Goal: Find specific page/section: Find specific page/section

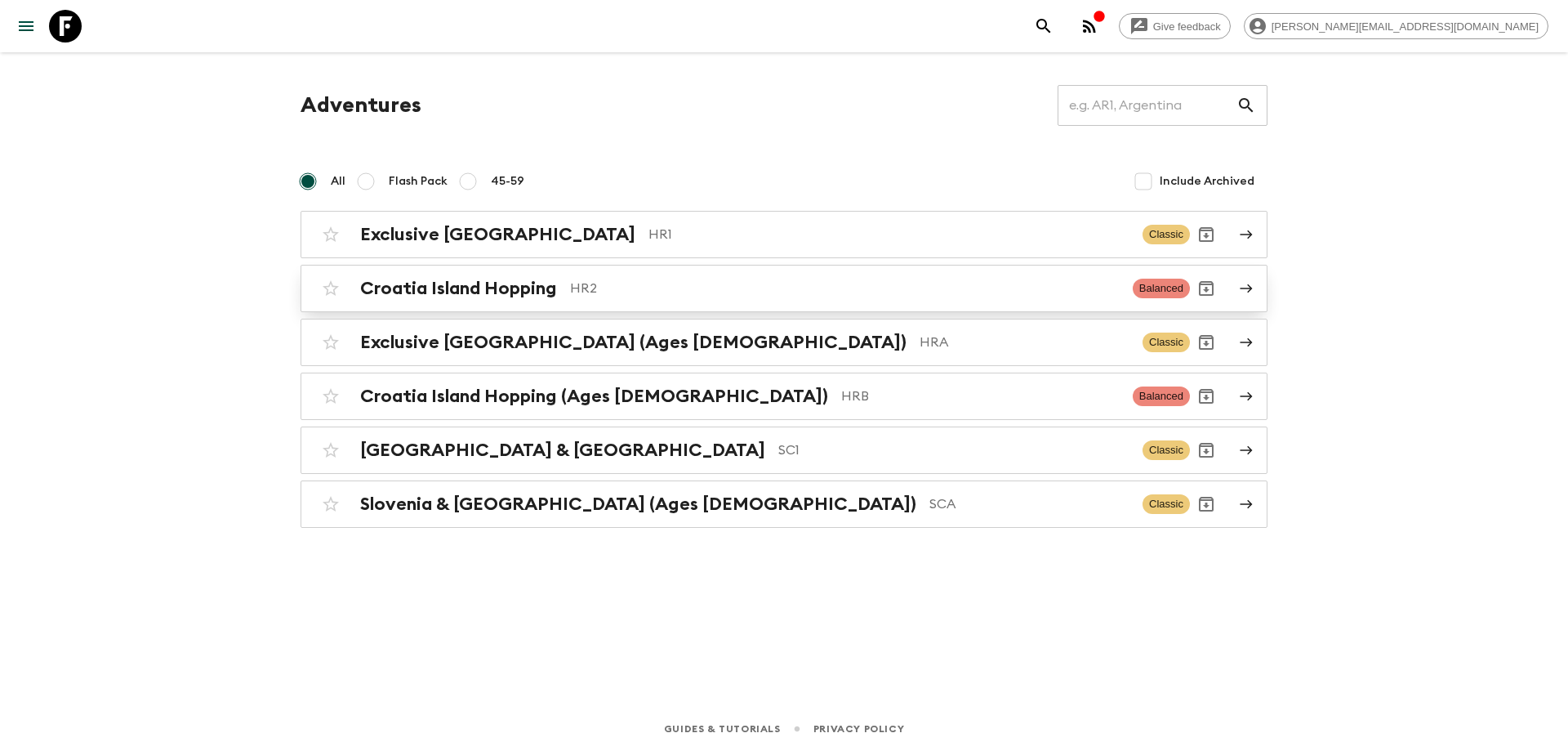
click at [646, 294] on p "HR2" at bounding box center [844, 289] width 550 height 20
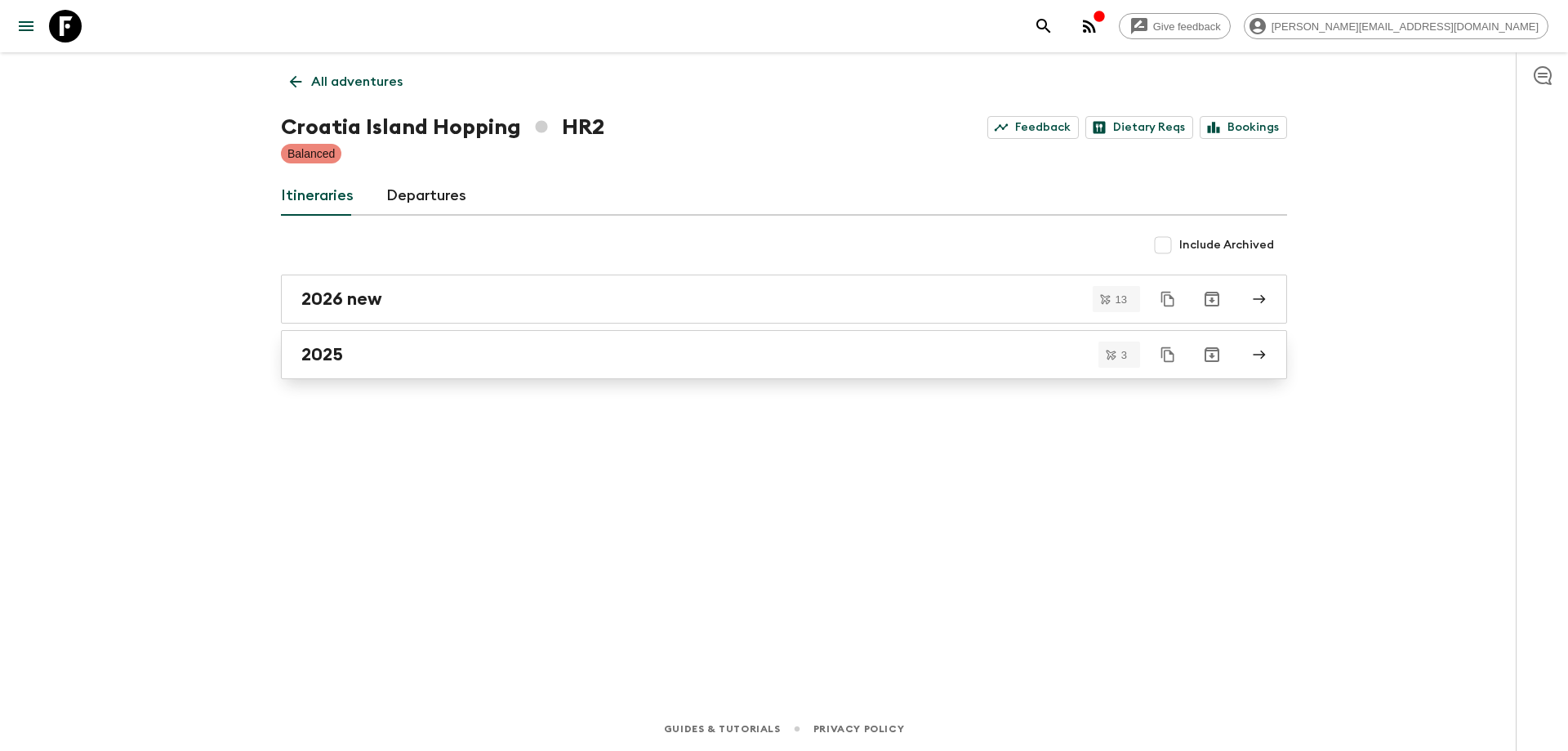
click at [539, 347] on div "2025" at bounding box center [769, 354] width 934 height 21
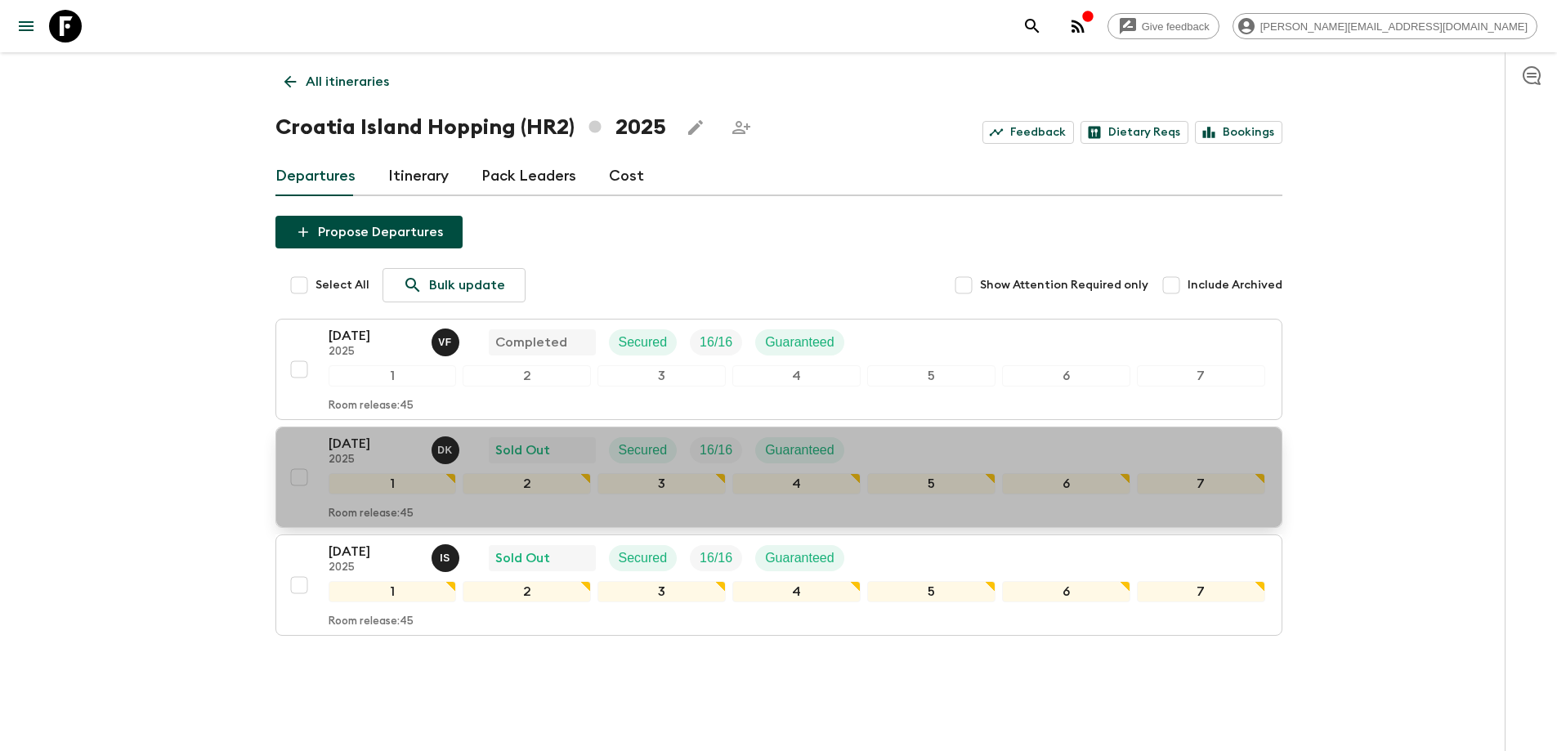
click at [907, 445] on div "[DATE] 2025 D K Sold Out Secured 16 / 16 Guaranteed" at bounding box center [797, 450] width 937 height 33
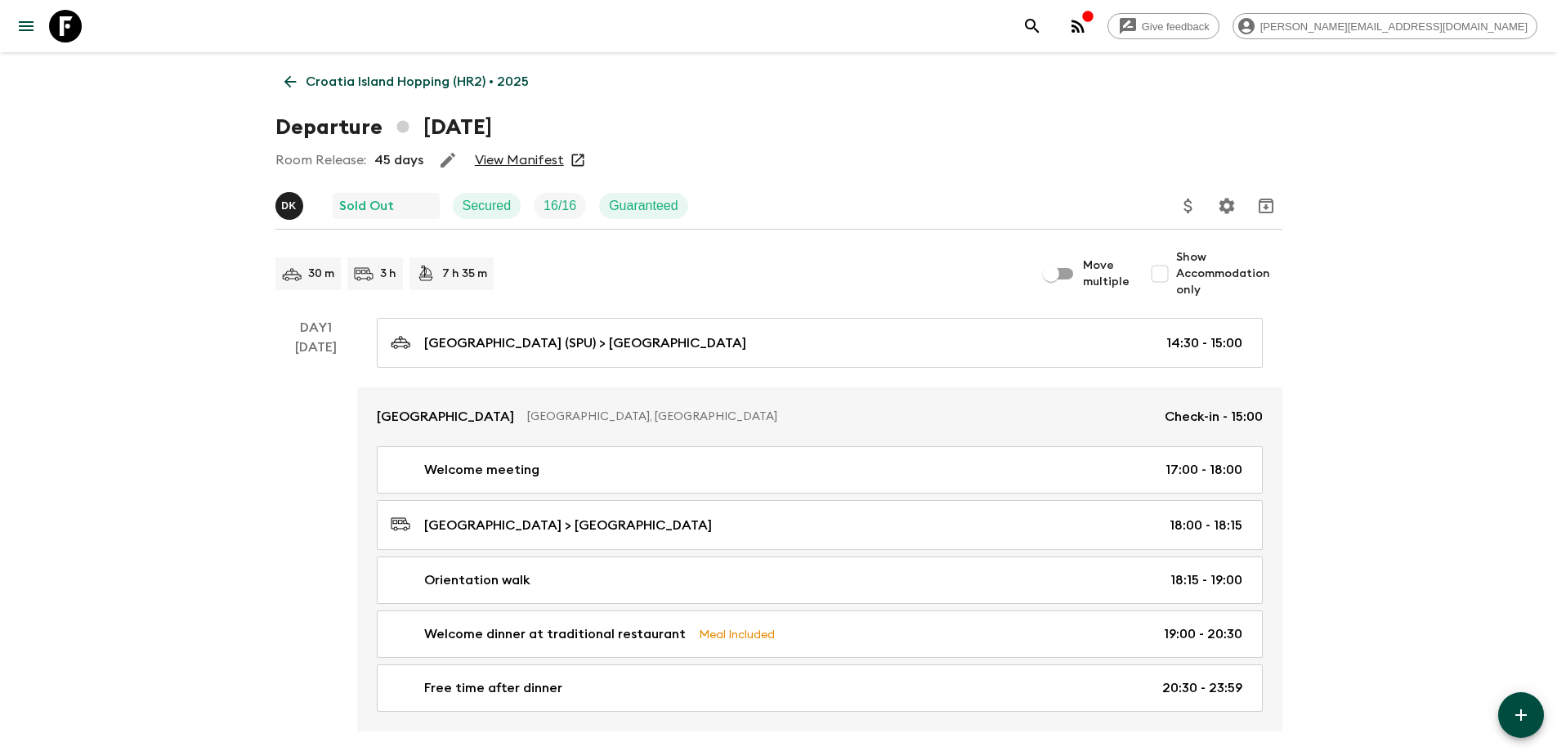
click at [530, 159] on link "View Manifest" at bounding box center [519, 160] width 89 height 16
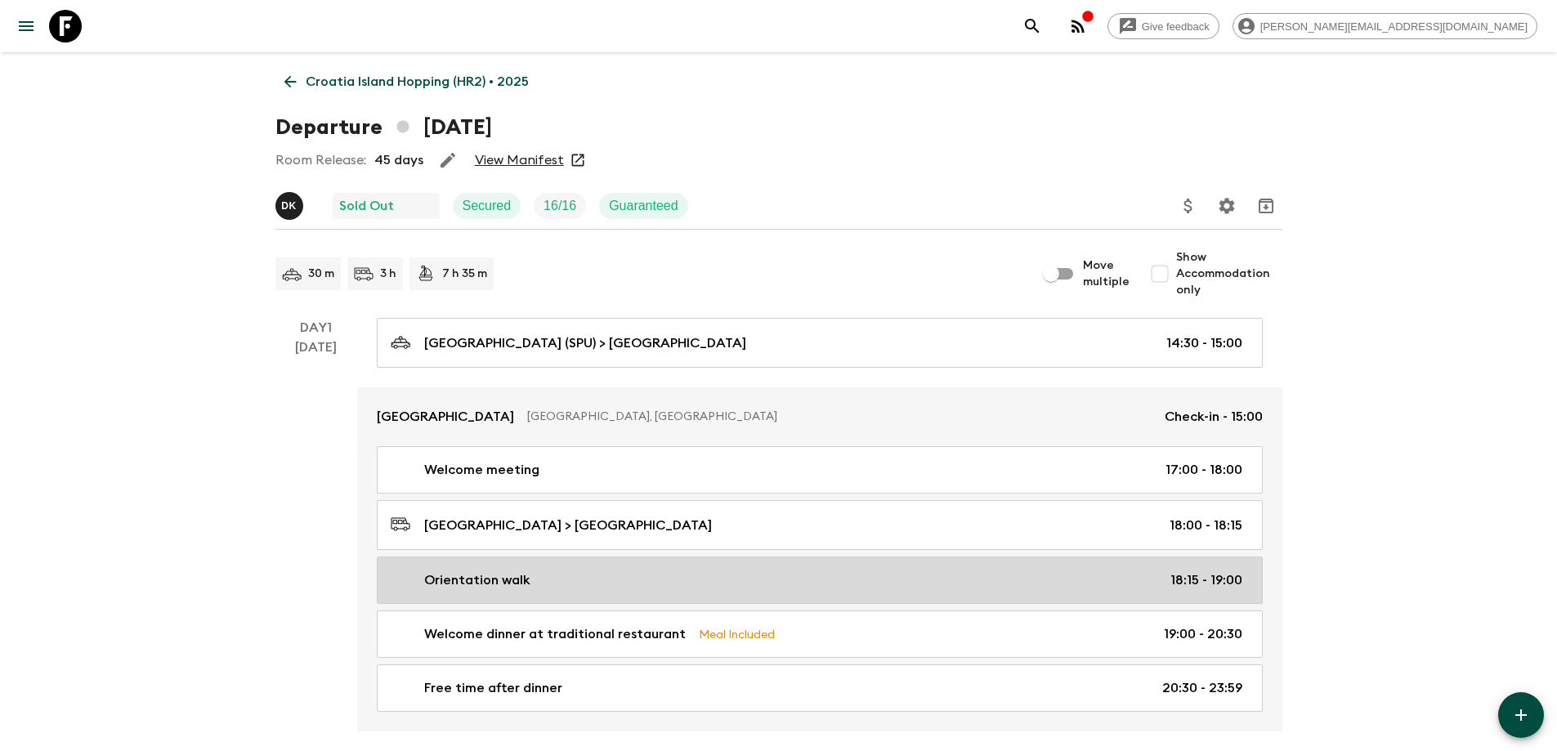
scroll to position [82, 0]
